Goal: Task Accomplishment & Management: Manage account settings

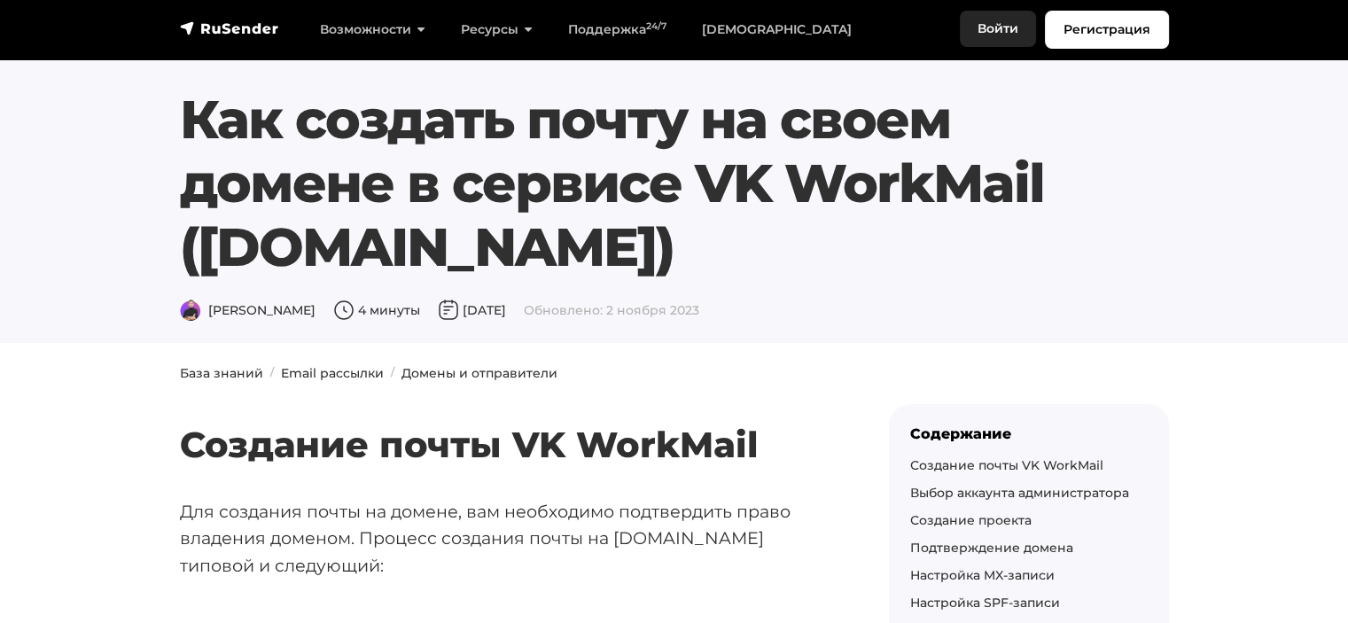
click at [989, 35] on link "Войти" at bounding box center [998, 29] width 76 height 36
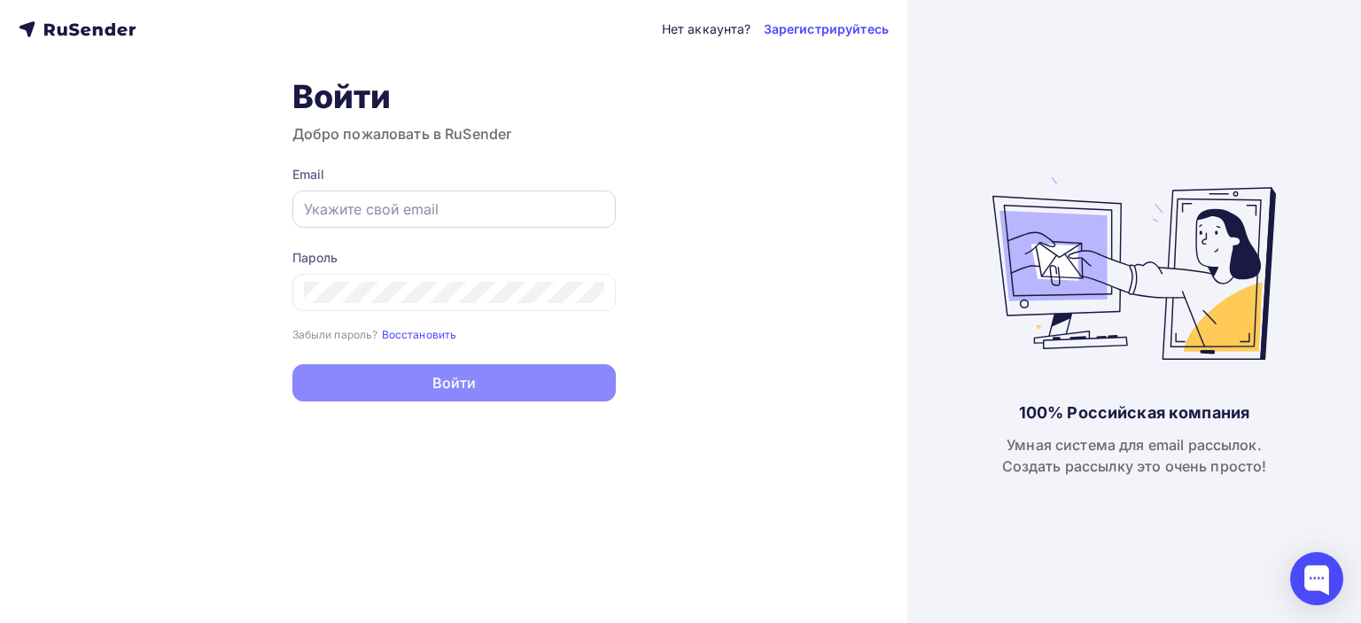
click at [408, 219] on input "text" at bounding box center [454, 209] width 300 height 21
